Goal: Task Accomplishment & Management: Manage account settings

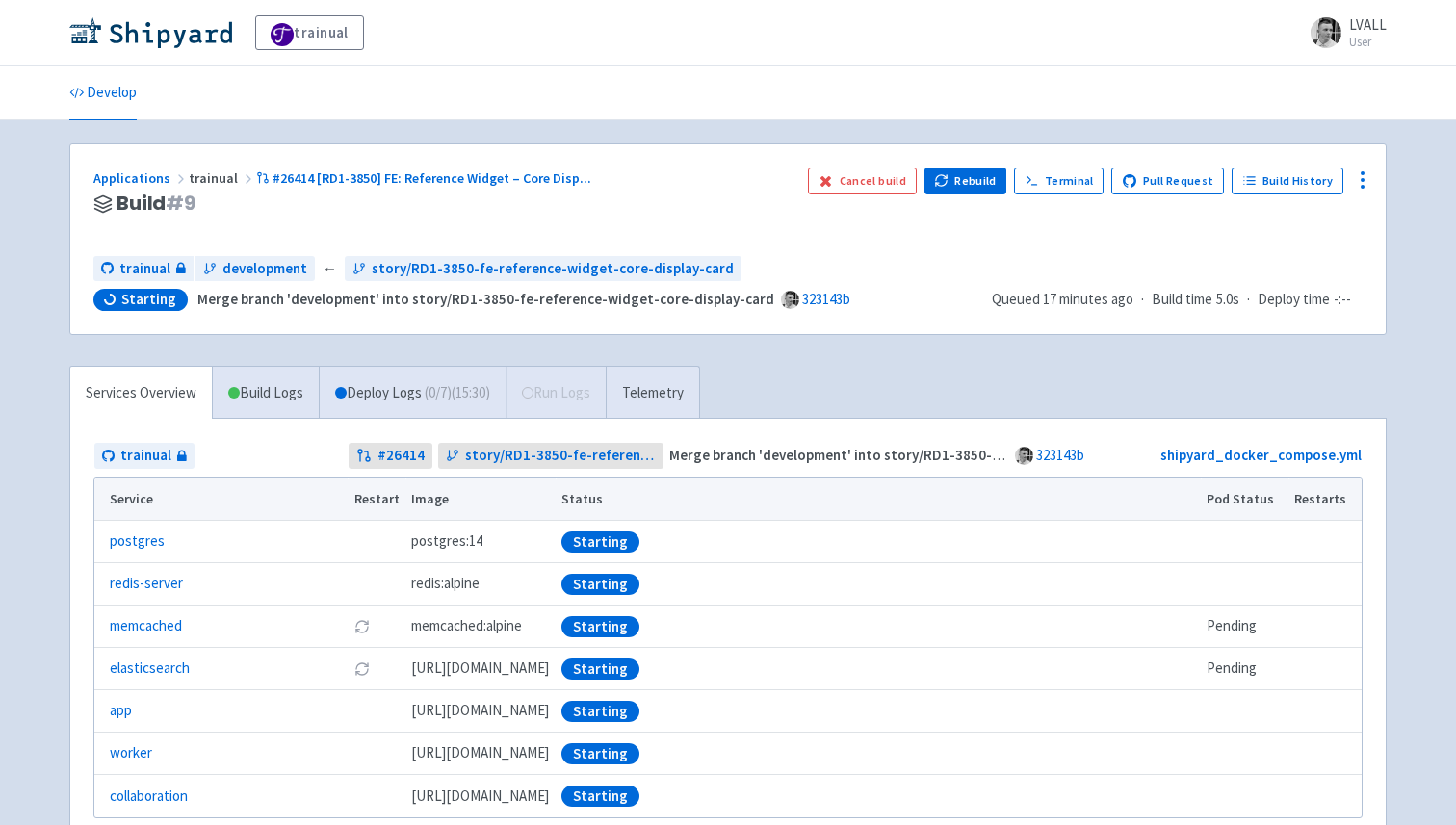
scroll to position [1, 0]
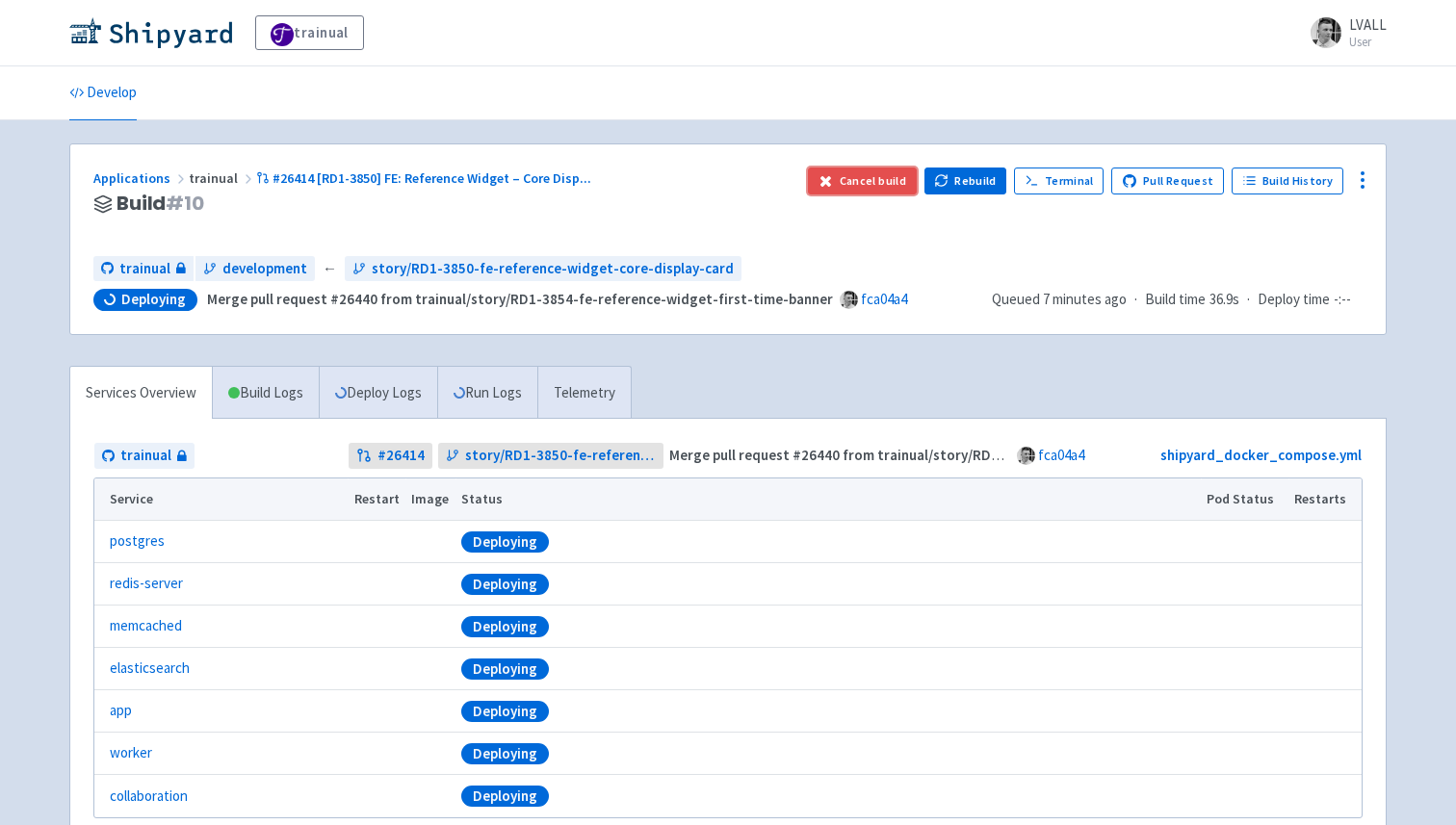
click at [884, 178] on button "Cancel build" at bounding box center [863, 180] width 109 height 27
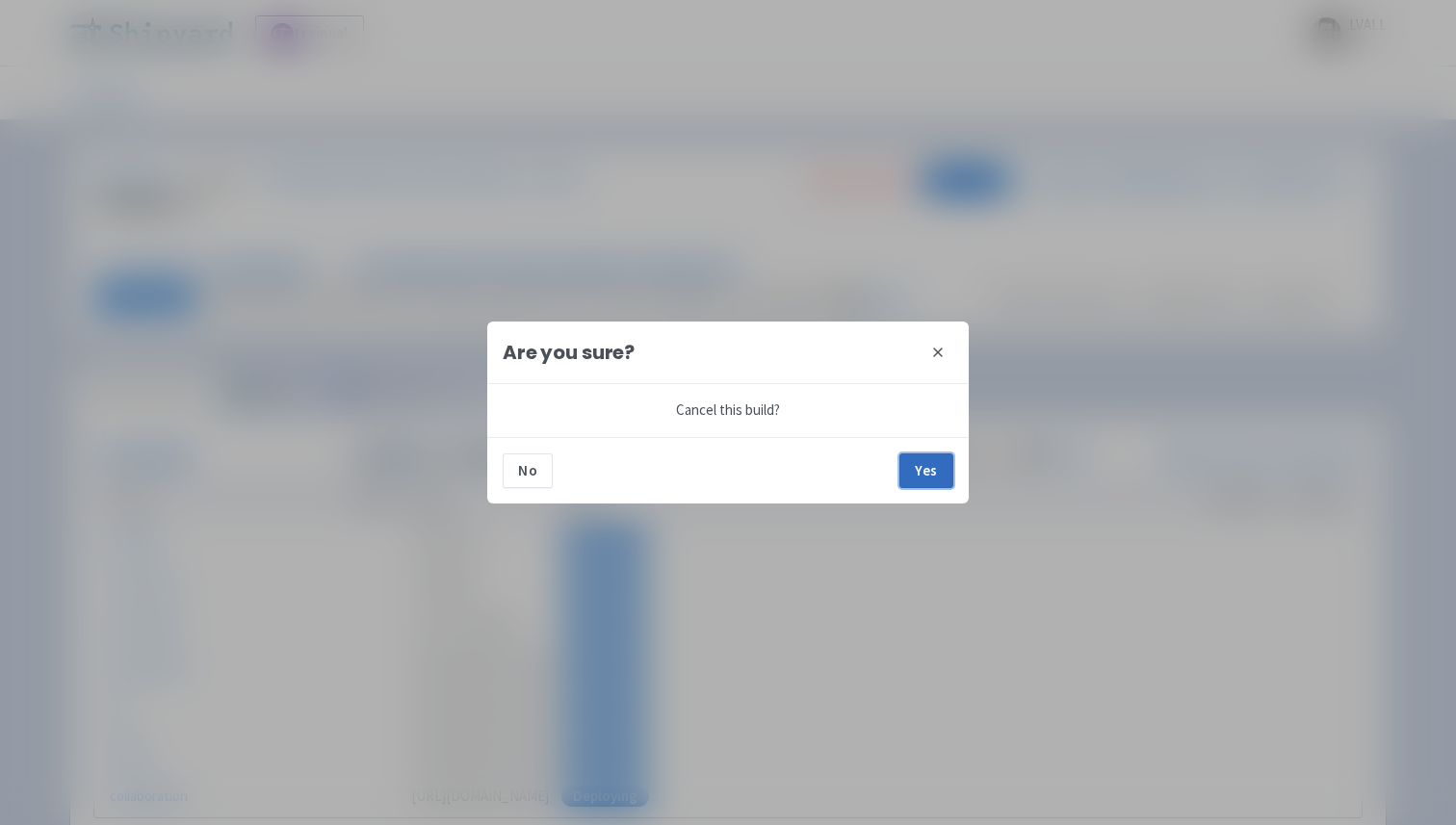
click at [933, 462] on button "Yes" at bounding box center [926, 470] width 54 height 35
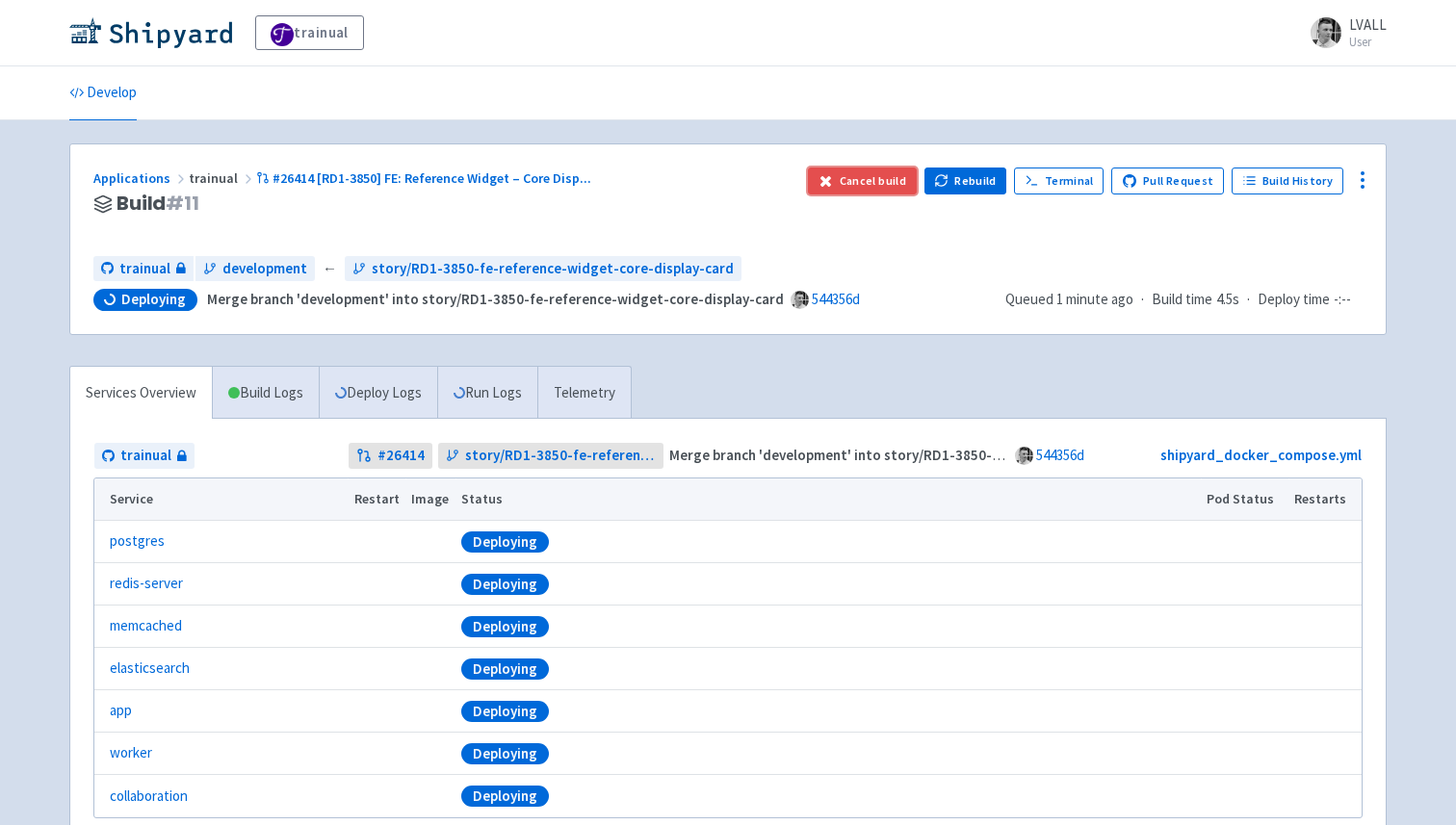
click at [878, 181] on button "Cancel build" at bounding box center [863, 180] width 109 height 27
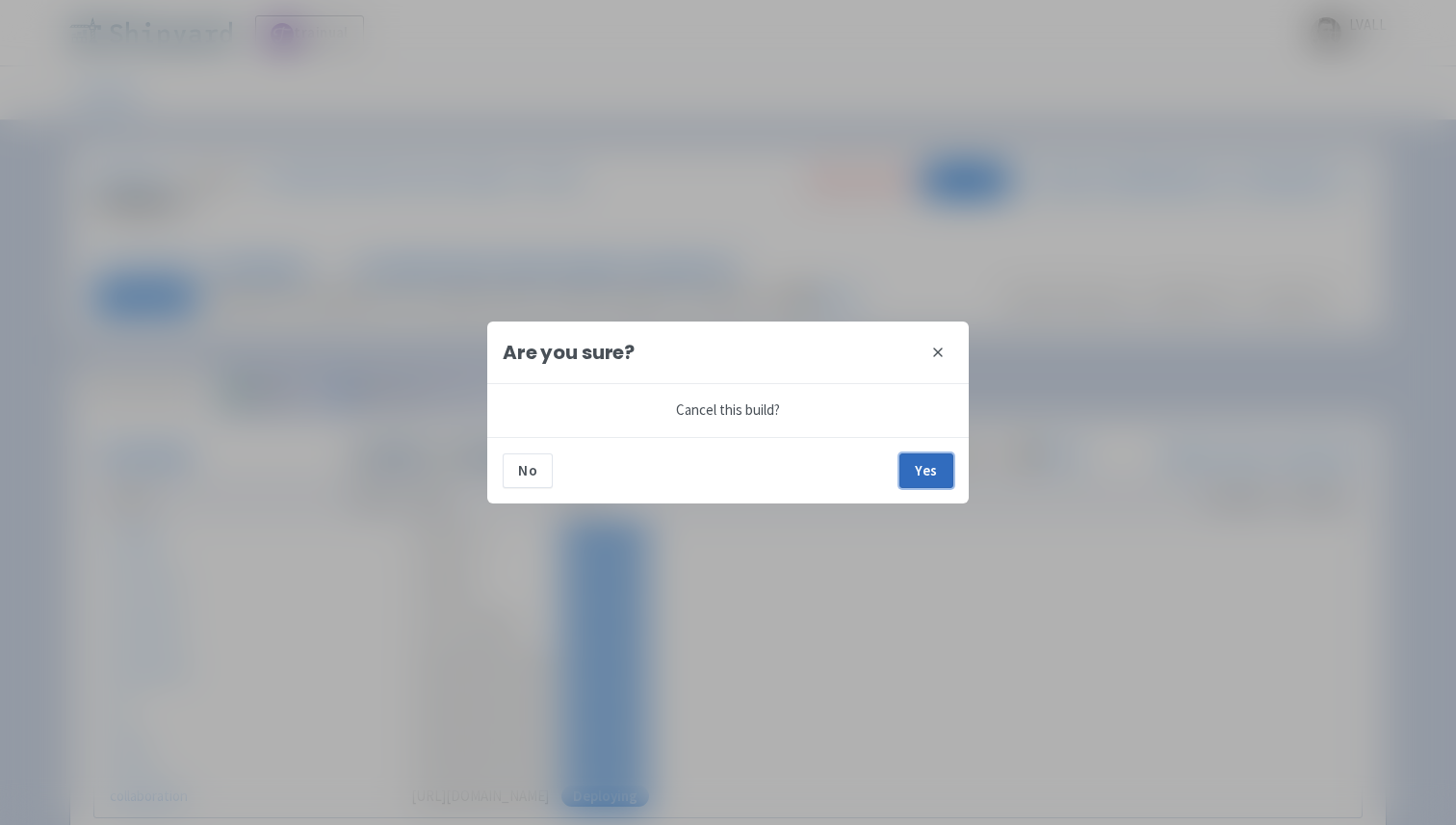
click at [927, 472] on button "Yes" at bounding box center [926, 470] width 54 height 35
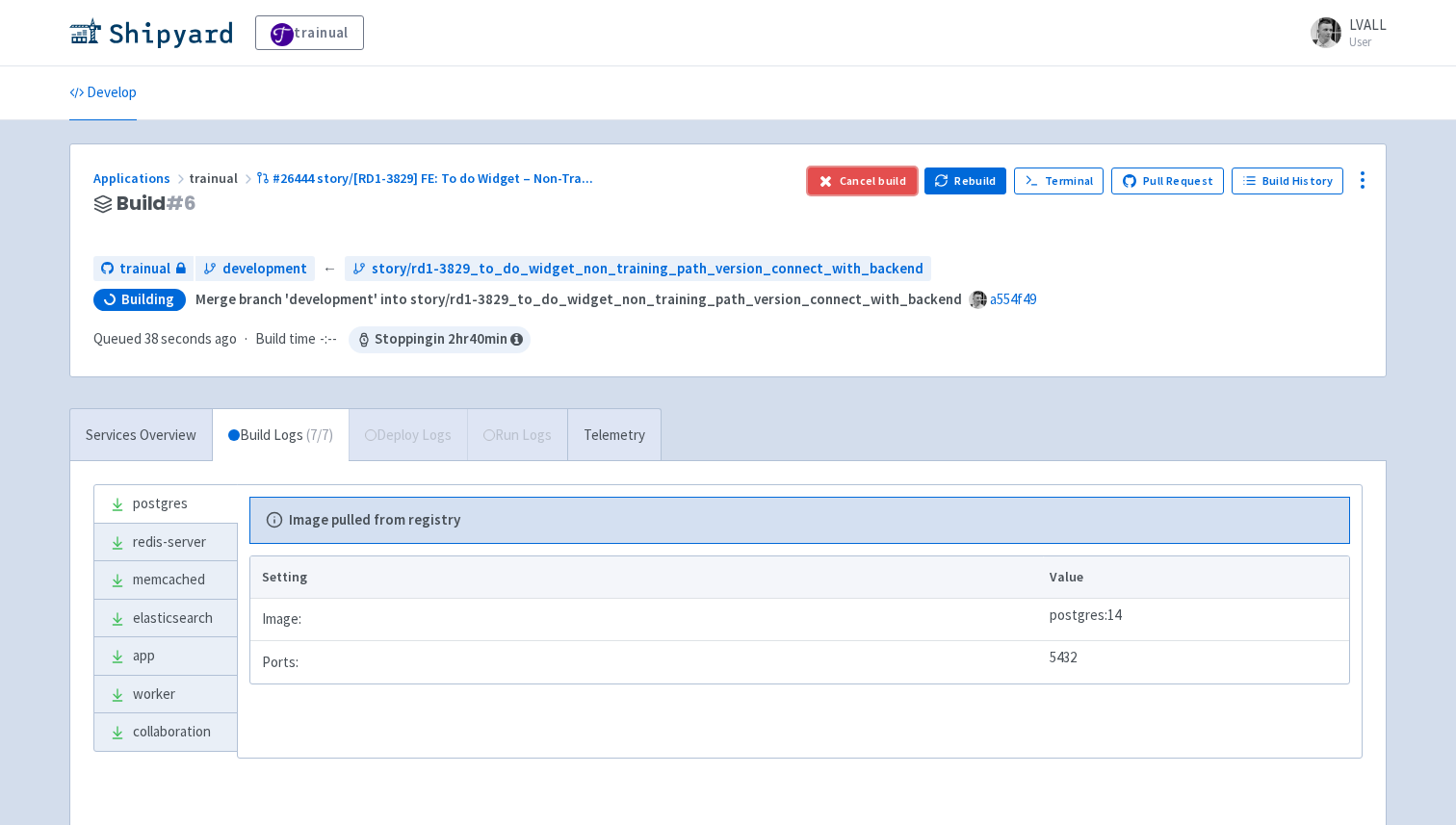
click at [864, 182] on button "Cancel build" at bounding box center [863, 180] width 109 height 27
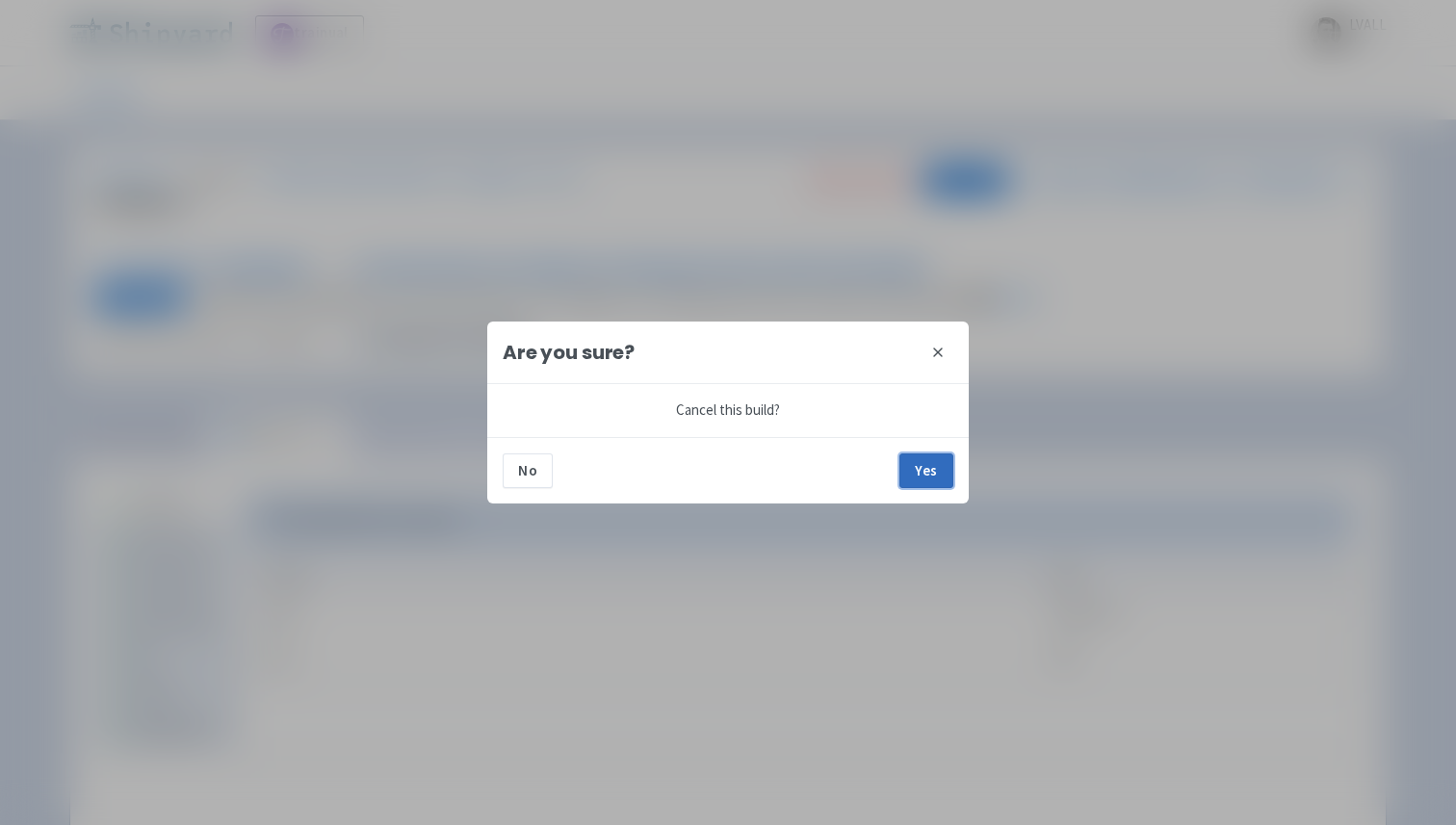
click at [914, 461] on button "Yes" at bounding box center [926, 470] width 54 height 35
